Goal: Check status: Check status

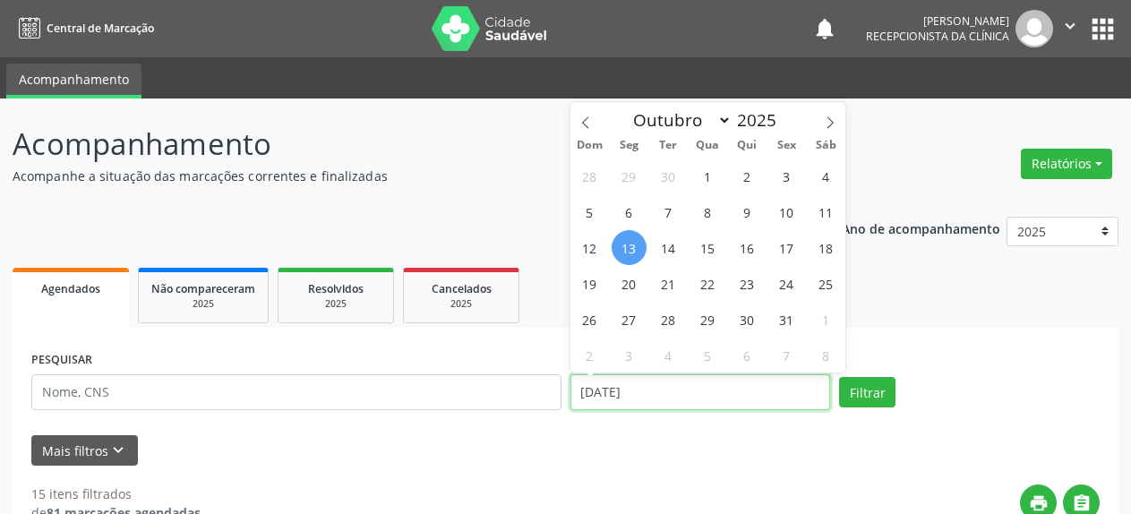
click at [626, 401] on input "[DATE]" at bounding box center [700, 392] width 261 height 36
click at [710, 249] on span "15" at bounding box center [707, 247] width 35 height 35
type input "[DATE]"
click at [710, 249] on span "15" at bounding box center [707, 247] width 35 height 35
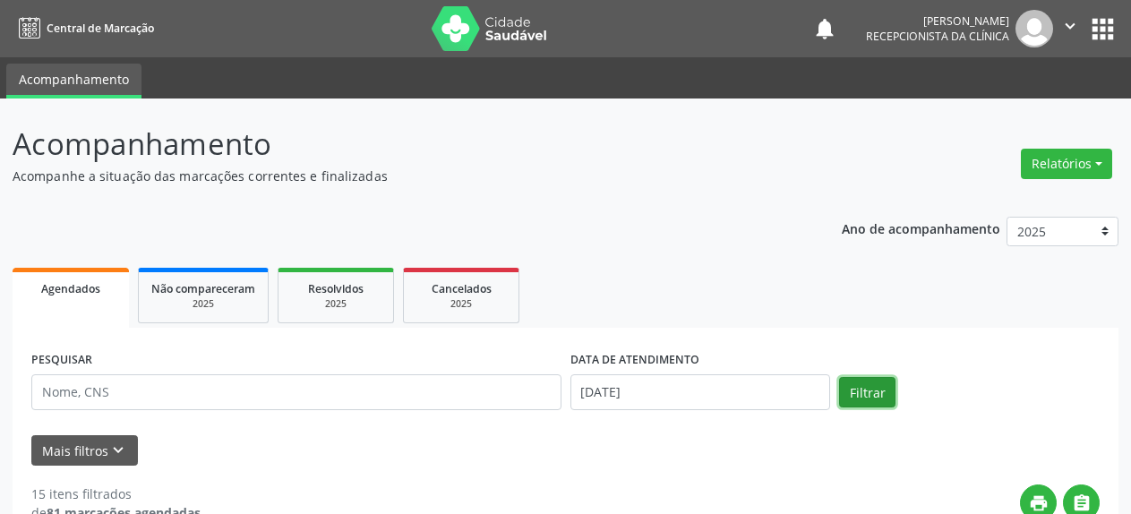
click at [858, 386] on button "Filtrar" at bounding box center [867, 392] width 56 height 30
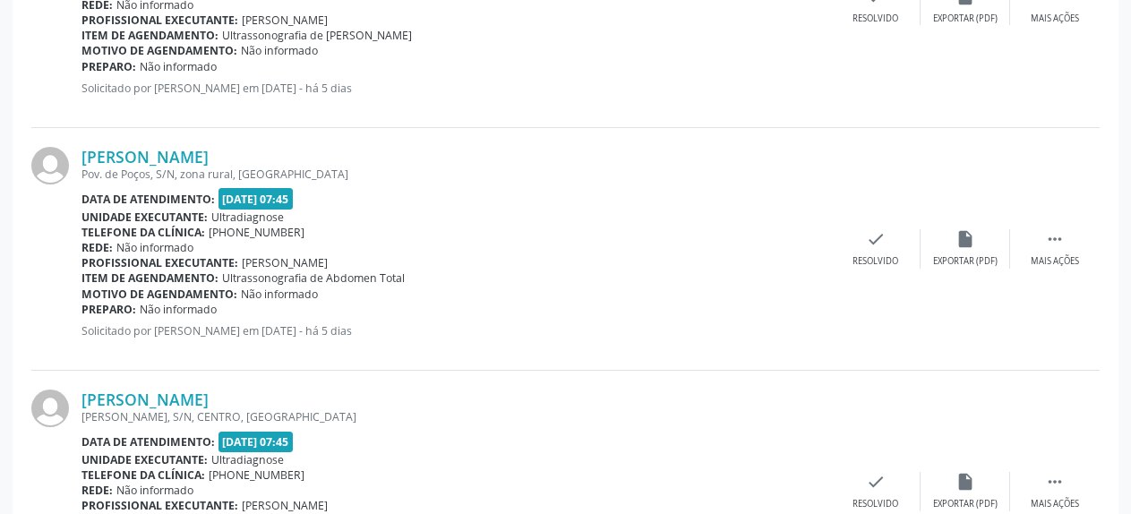
scroll to position [2380, 0]
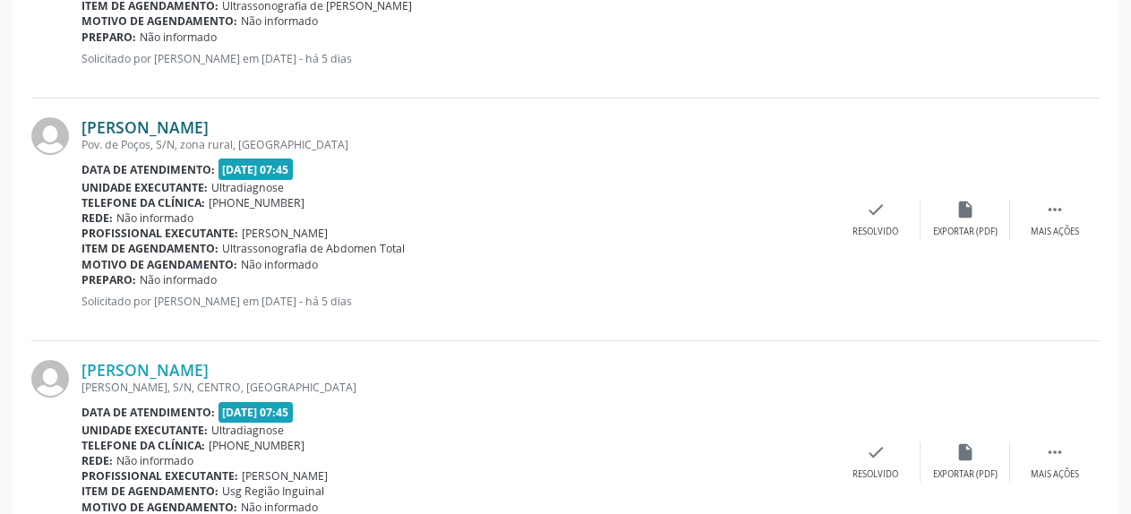
click at [170, 125] on link "[PERSON_NAME]" at bounding box center [144, 127] width 127 height 20
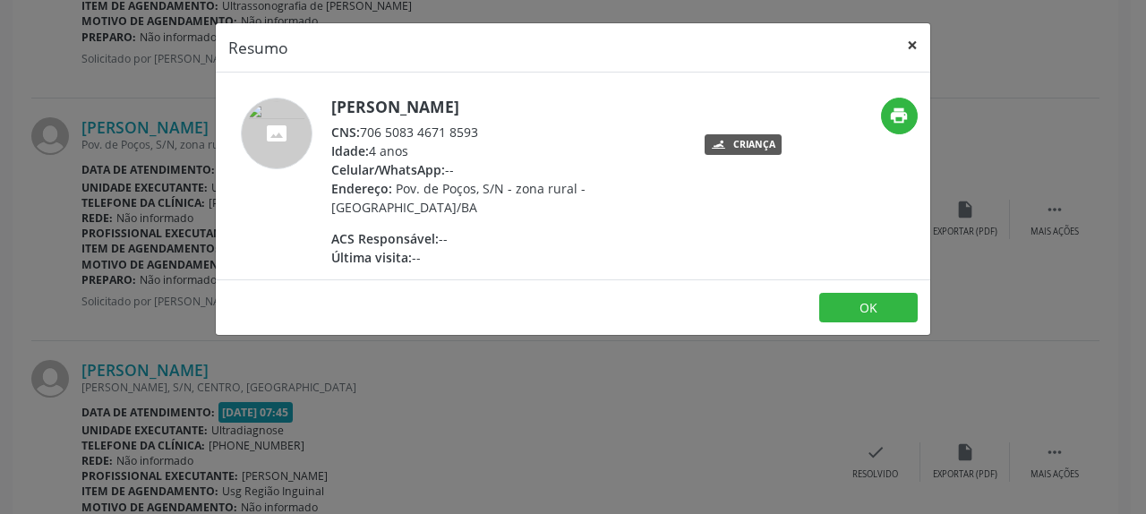
click at [910, 45] on button "×" at bounding box center [912, 45] width 36 height 44
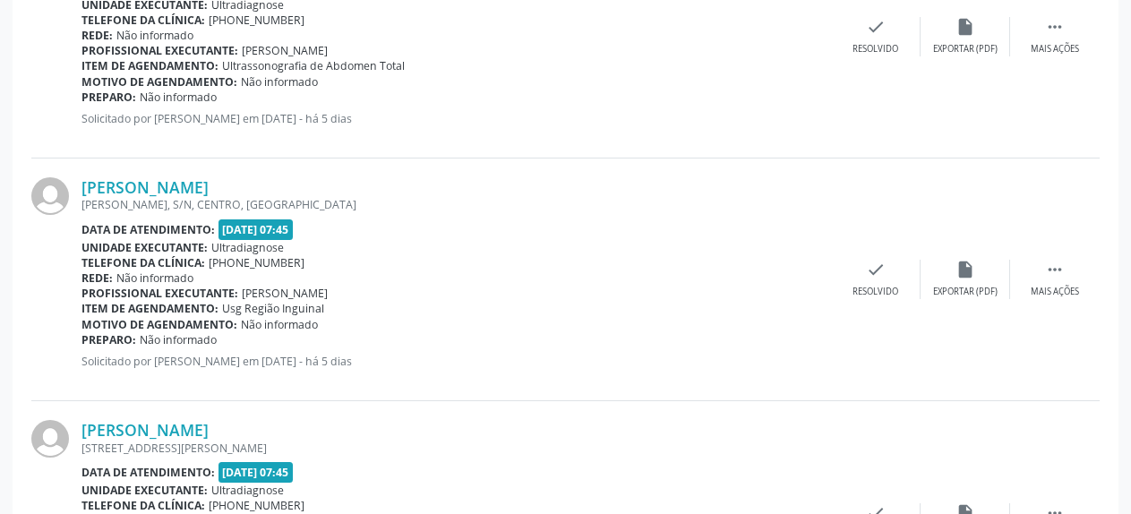
scroll to position [2654, 0]
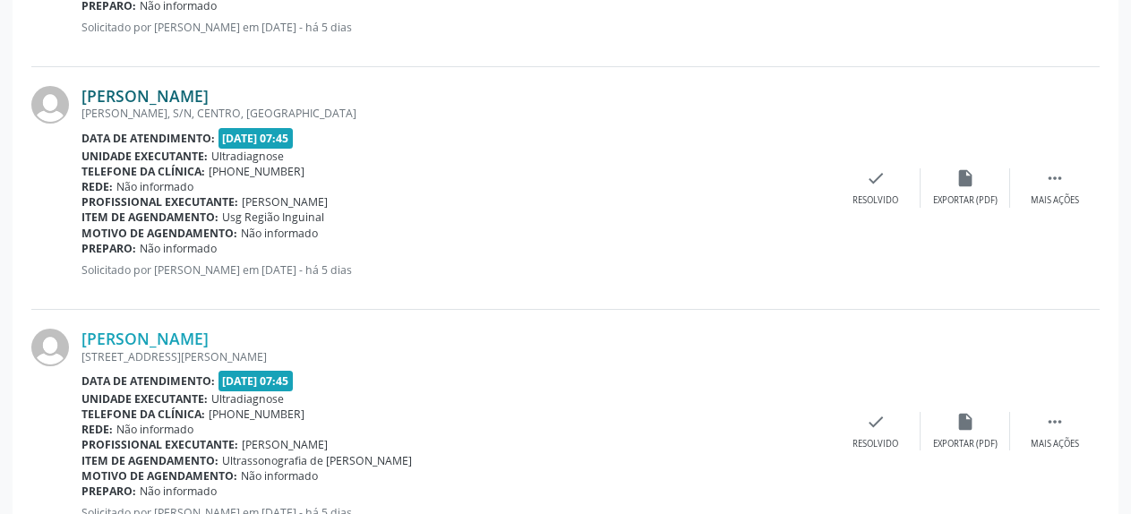
click at [163, 102] on link "[PERSON_NAME]" at bounding box center [144, 96] width 127 height 20
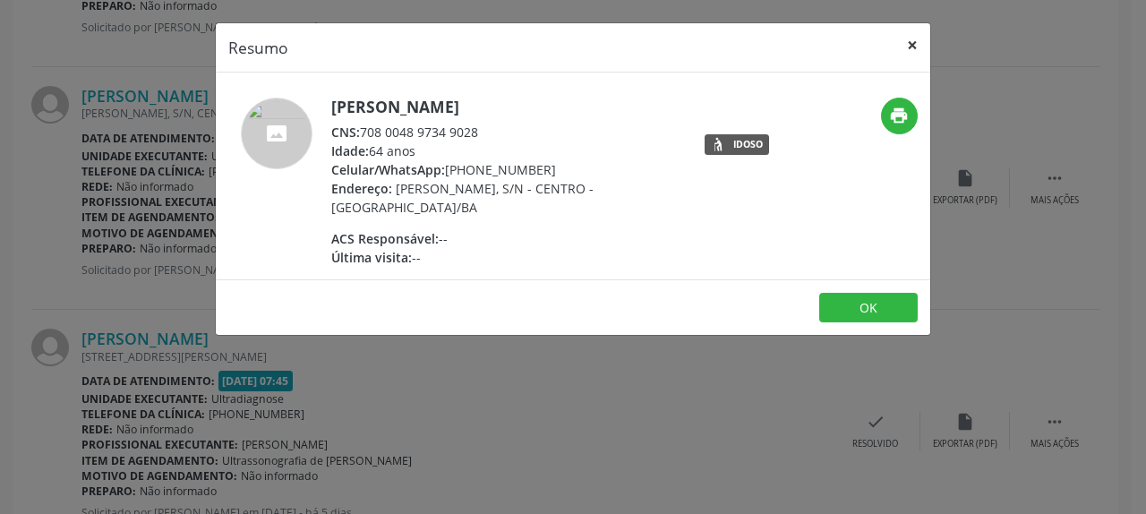
click at [910, 50] on button "×" at bounding box center [912, 45] width 36 height 44
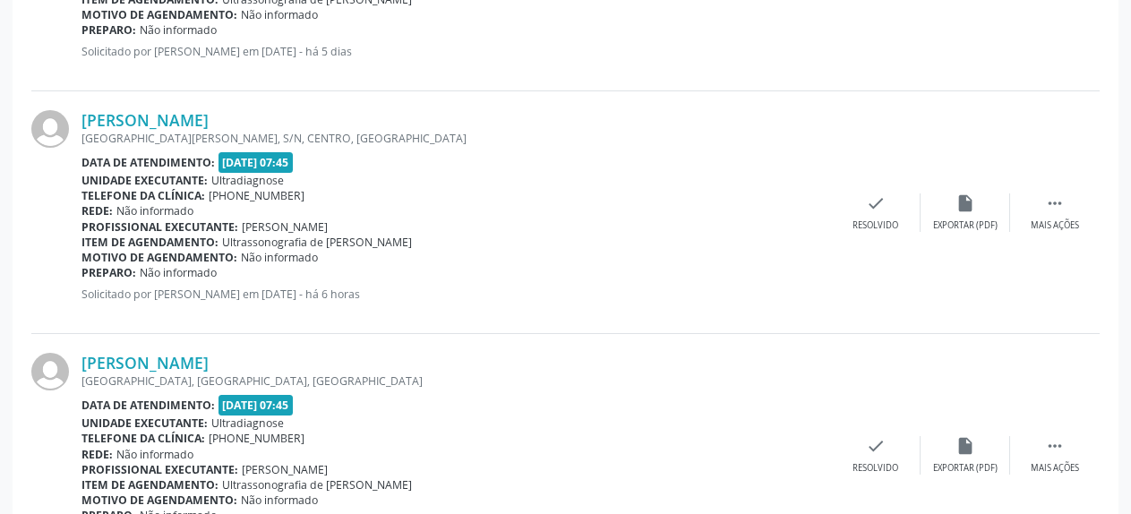
scroll to position [3385, 0]
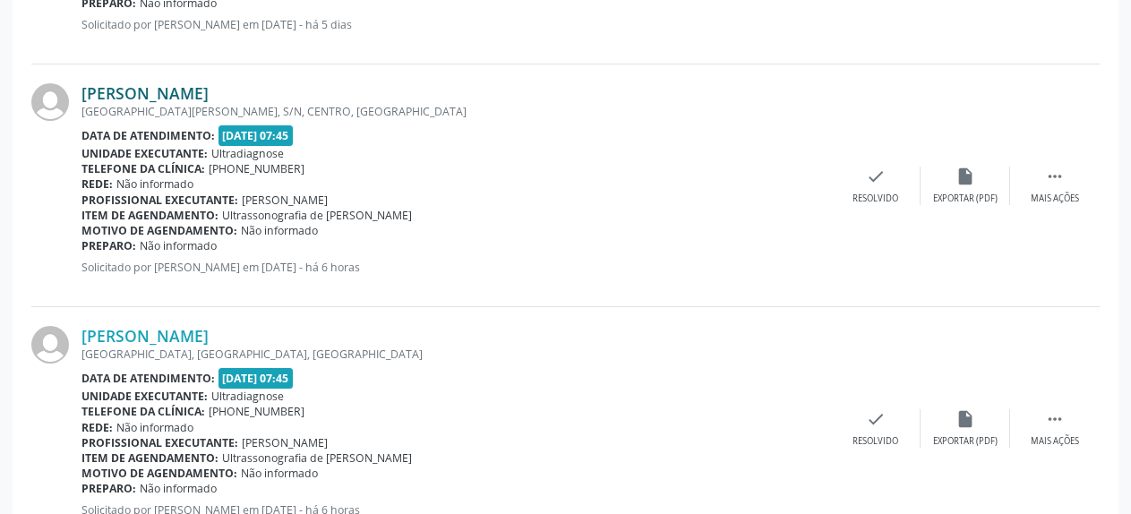
click at [157, 97] on link "[PERSON_NAME]" at bounding box center [144, 93] width 127 height 20
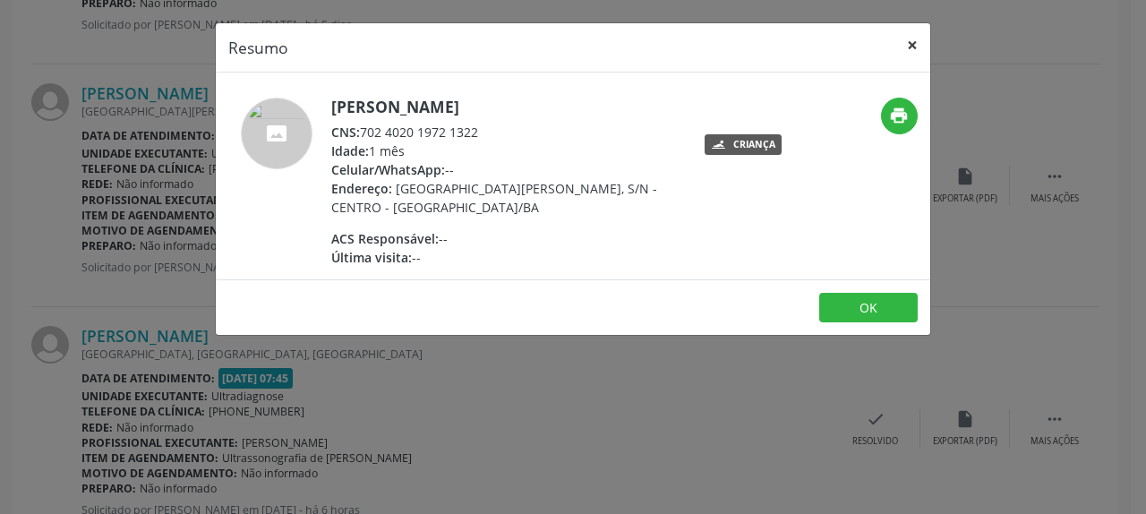
click at [911, 46] on button "×" at bounding box center [912, 45] width 36 height 44
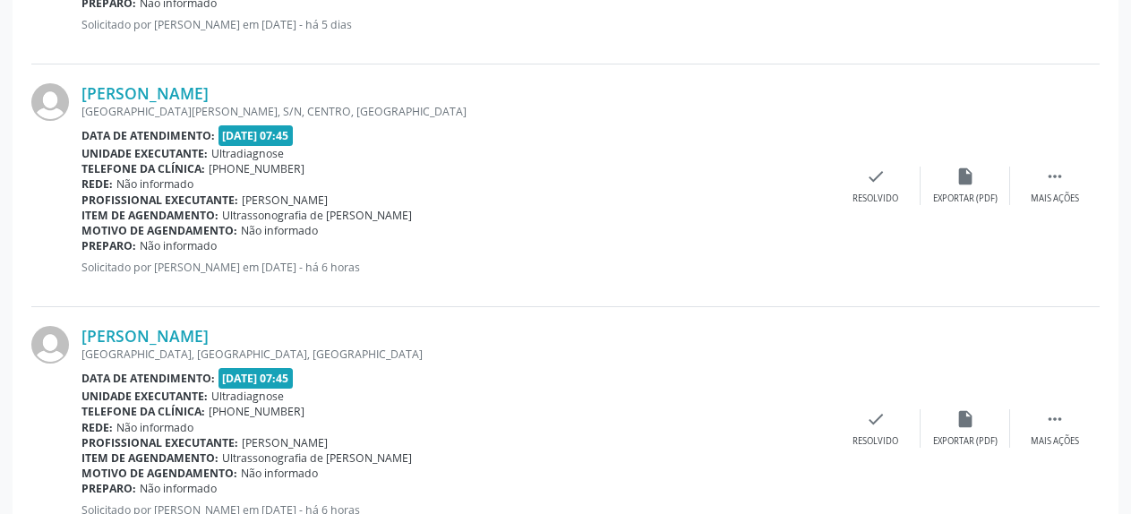
scroll to position [3567, 0]
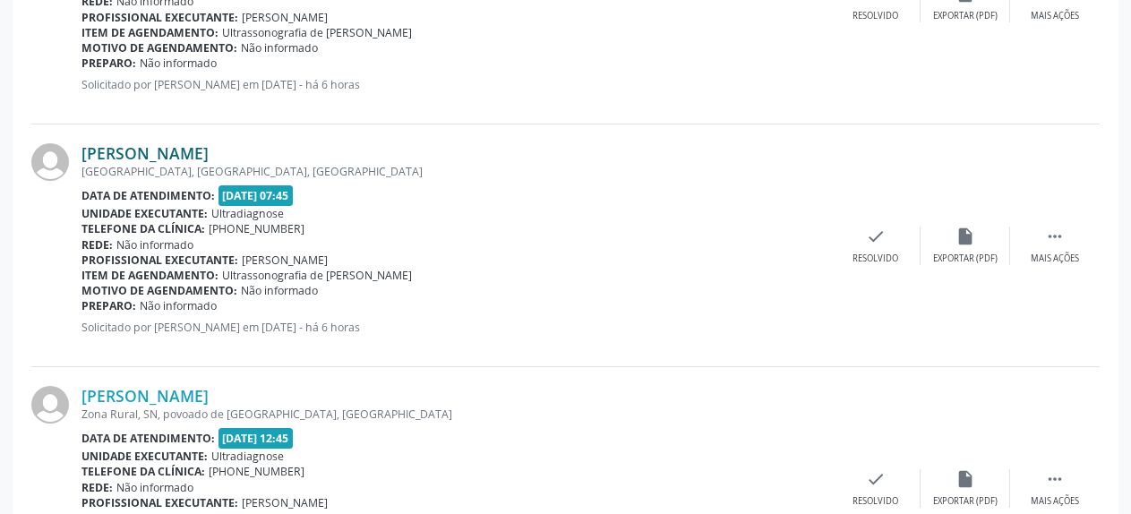
click at [184, 151] on link "[PERSON_NAME]" at bounding box center [144, 153] width 127 height 20
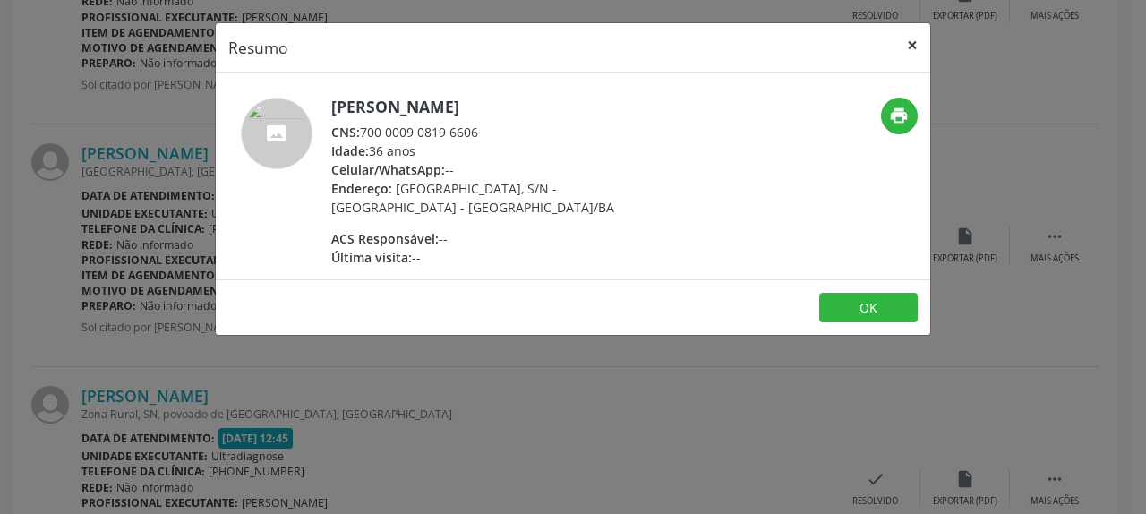
click at [913, 46] on button "×" at bounding box center [912, 45] width 36 height 44
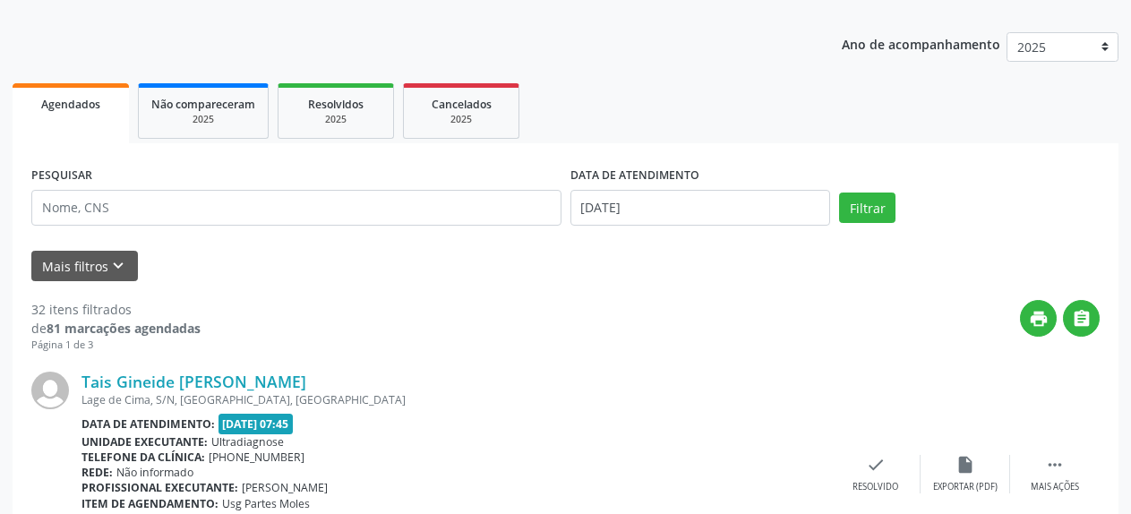
scroll to position [184, 0]
